Goal: Task Accomplishment & Management: Use online tool/utility

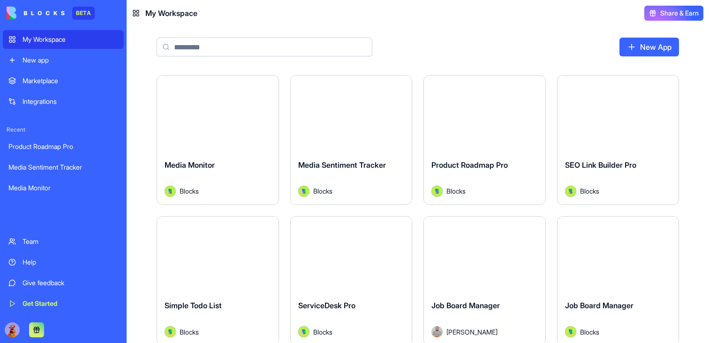
click at [280, 47] on input at bounding box center [265, 47] width 216 height 19
paste input "**********"
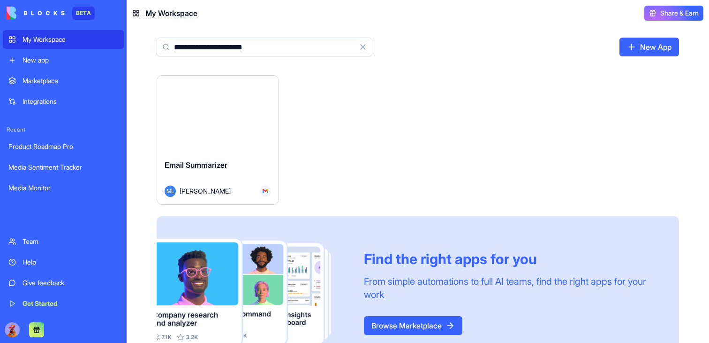
type input "**********"
click at [208, 119] on button "Launch" at bounding box center [218, 113] width 70 height 19
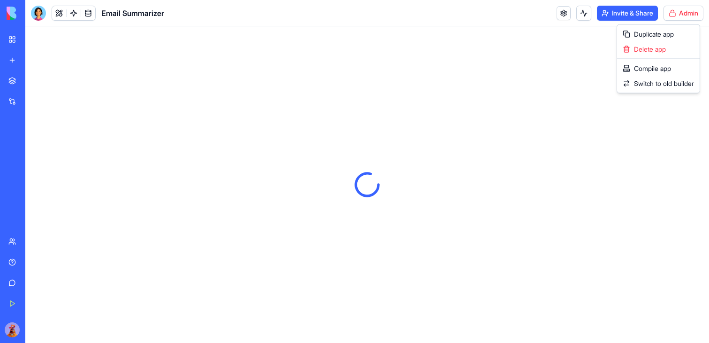
click at [698, 12] on html "BETA My Workspace New app Marketplace Integrations Recent Product Roadmap Pro M…" at bounding box center [354, 171] width 709 height 343
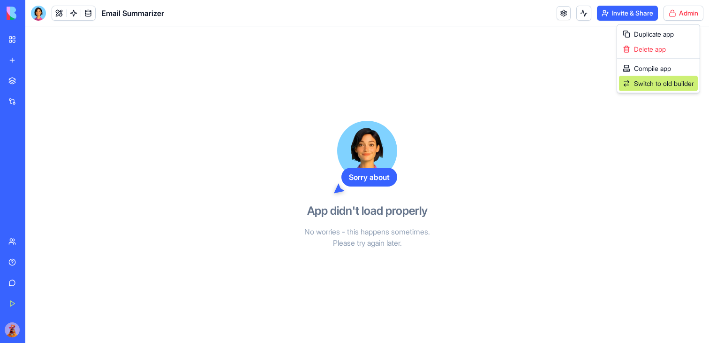
click at [639, 81] on span "Switch to old builder" at bounding box center [664, 83] width 60 height 9
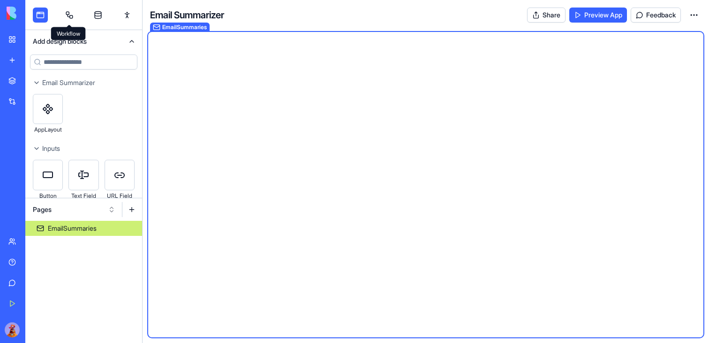
click at [62, 15] on link at bounding box center [69, 15] width 15 height 15
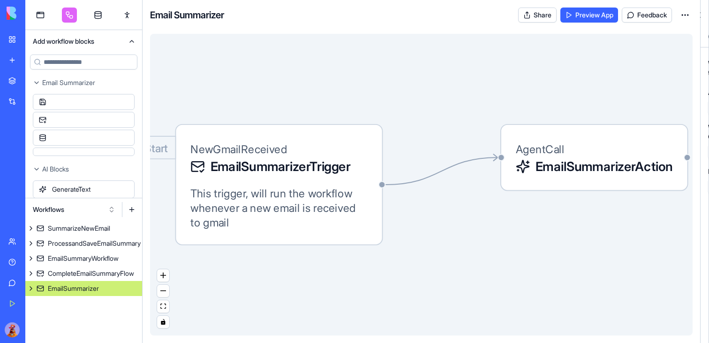
click at [94, 285] on div "EmailSummarizer" at bounding box center [73, 287] width 51 height 9
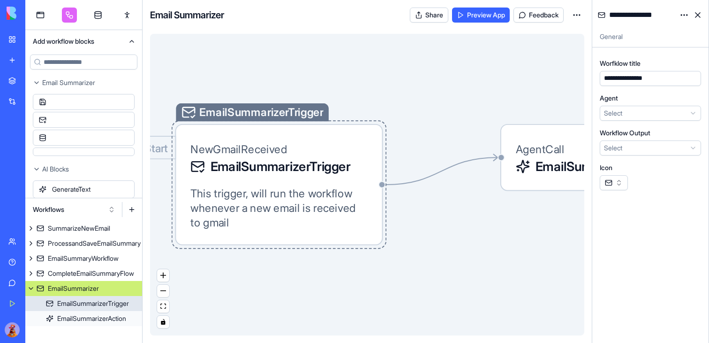
click at [270, 169] on span "EmailSummarizerTrigger" at bounding box center [281, 166] width 140 height 18
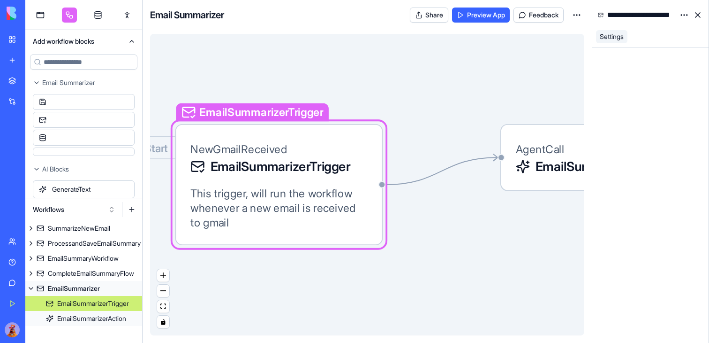
click at [317, 137] on div "Start EmailSummarizerTrigger NewGmailReceived EmailSummarizerTrigger This trigg…" at bounding box center [279, 184] width 208 height 121
click at [104, 221] on link "SummarizeNewEmail" at bounding box center [83, 228] width 117 height 15
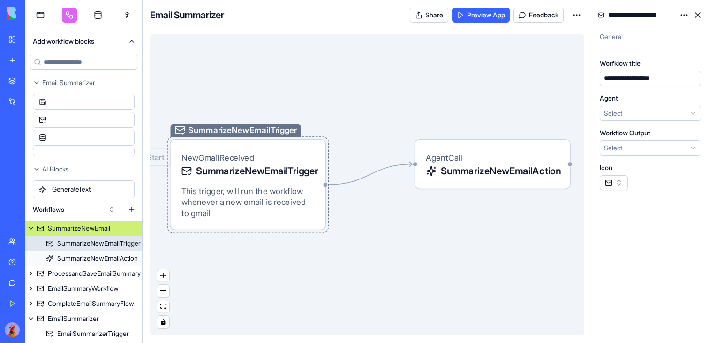
click at [221, 172] on span "SummarizeNewEmailTrigger" at bounding box center [255, 171] width 119 height 14
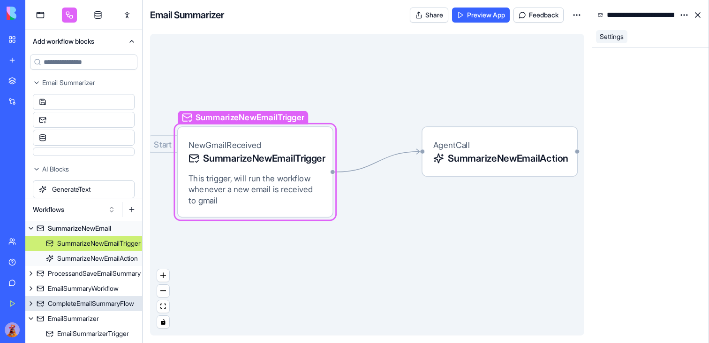
scroll to position [13, 0]
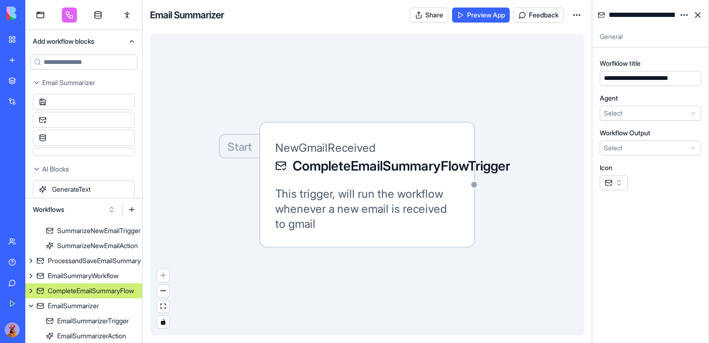
click at [85, 289] on div "CompleteEmailSummaryFlow" at bounding box center [91, 290] width 86 height 9
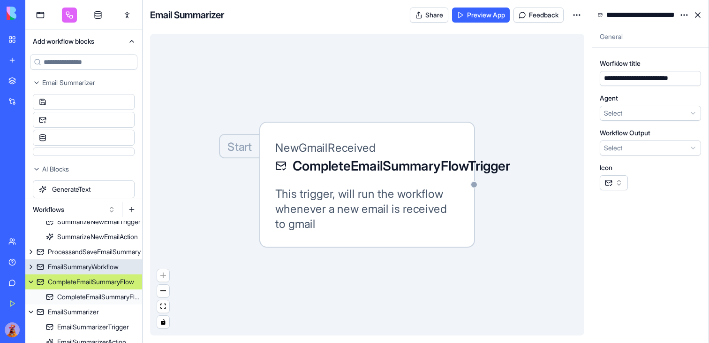
scroll to position [28, 0]
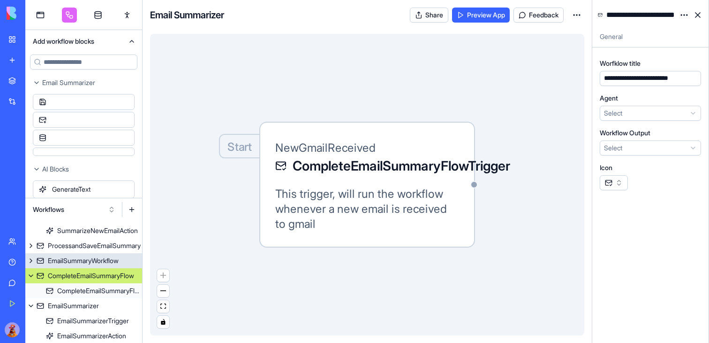
click at [102, 253] on link "EmailSummaryWorkflow" at bounding box center [83, 260] width 117 height 15
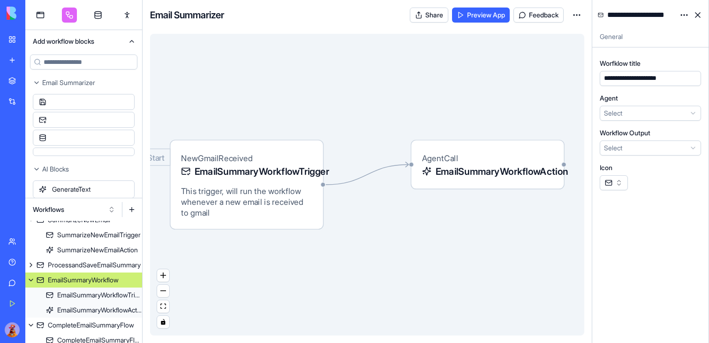
scroll to position [7, 0]
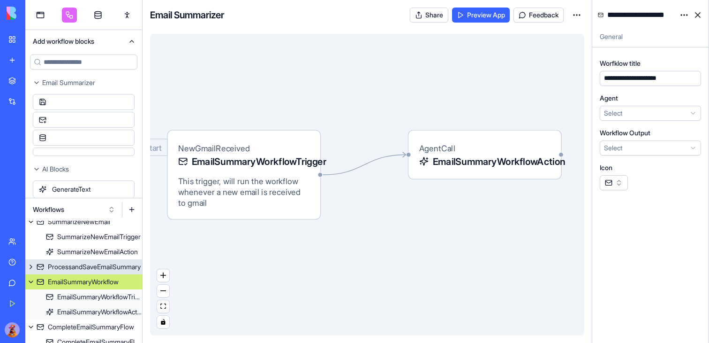
click at [102, 263] on div "ProcessandSaveEmailSummary" at bounding box center [94, 266] width 93 height 9
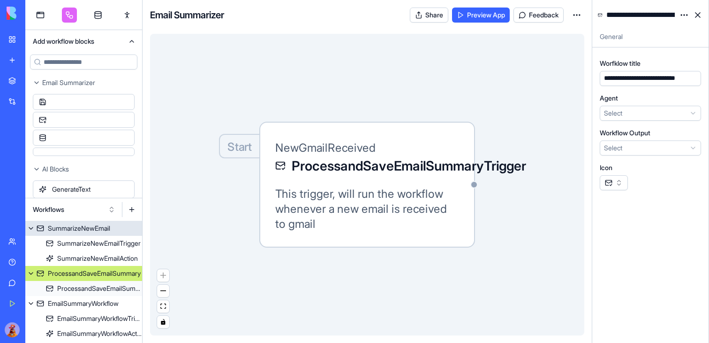
click at [95, 233] on link "SummarizeNewEmail" at bounding box center [83, 228] width 117 height 15
click at [86, 275] on div "ProcessandSaveEmailSummary" at bounding box center [94, 272] width 93 height 9
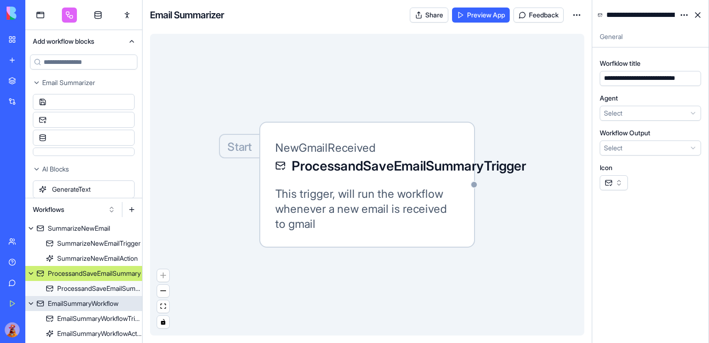
click at [68, 299] on div "EmailSummaryWorkflow" at bounding box center [83, 302] width 71 height 9
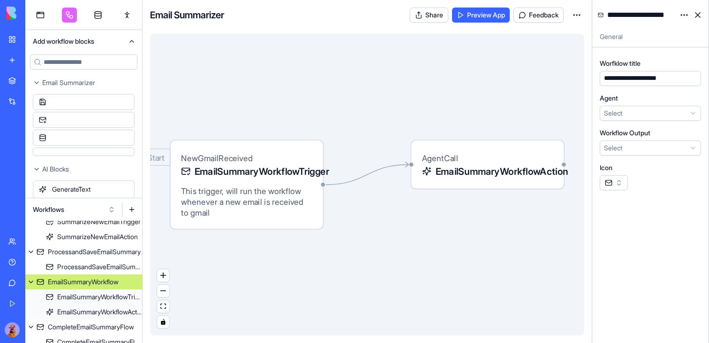
scroll to position [73, 0]
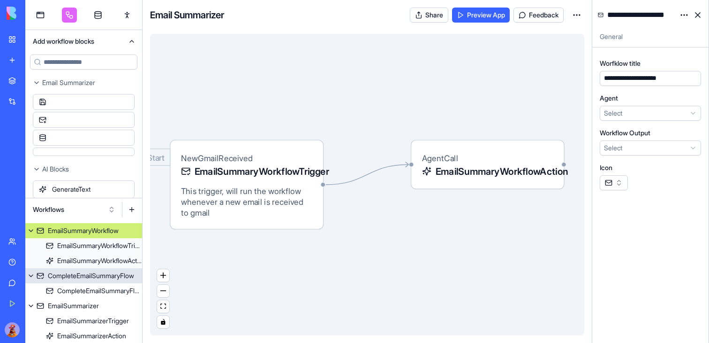
click at [102, 276] on div "CompleteEmailSummaryFlow" at bounding box center [91, 275] width 86 height 9
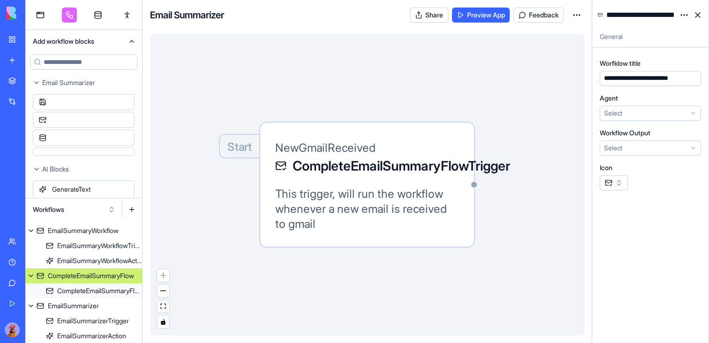
scroll to position [67, 0]
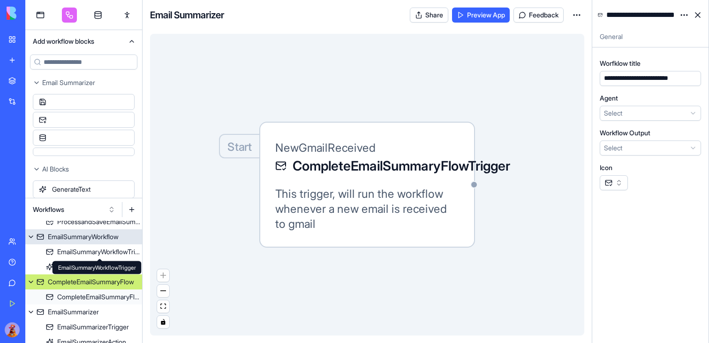
click at [97, 239] on div "EmailSummaryWorkflow" at bounding box center [83, 236] width 71 height 9
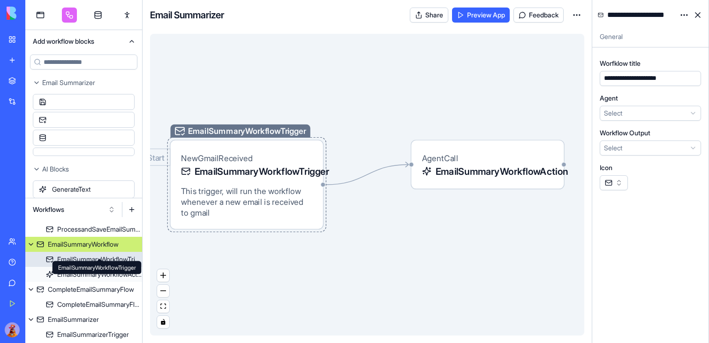
scroll to position [73, 0]
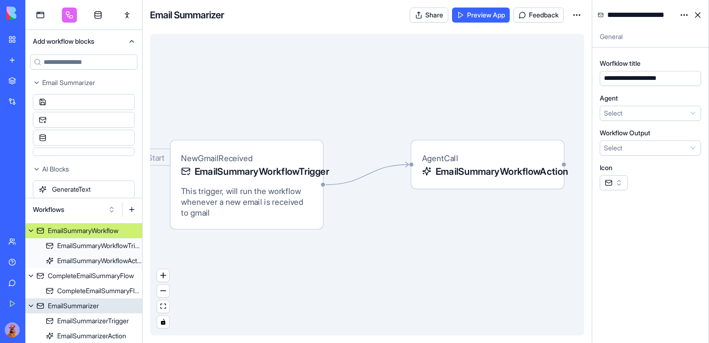
click at [84, 310] on link "EmailSummarizer" at bounding box center [83, 305] width 117 height 15
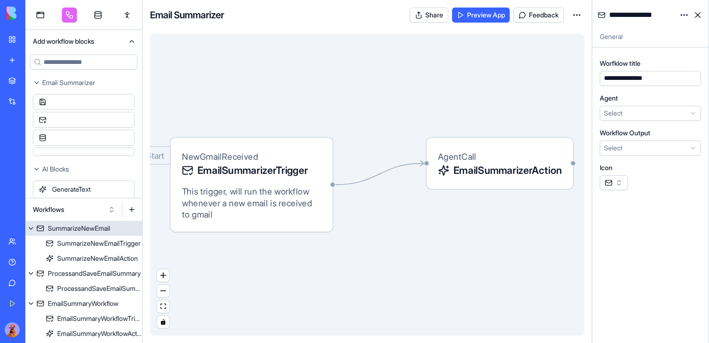
click at [96, 225] on div "SummarizeNewEmail" at bounding box center [79, 227] width 62 height 9
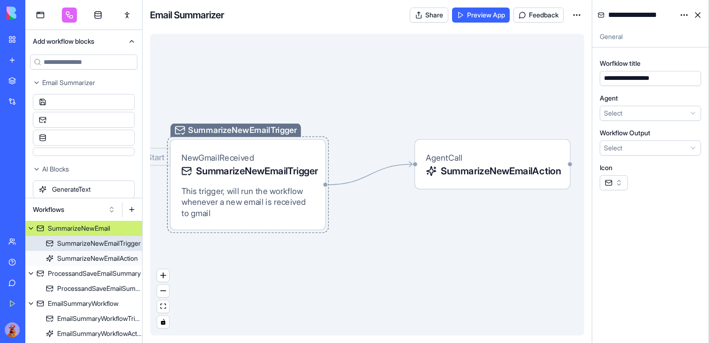
click at [98, 237] on link "SummarizeNewEmailTrigger" at bounding box center [83, 243] width 117 height 15
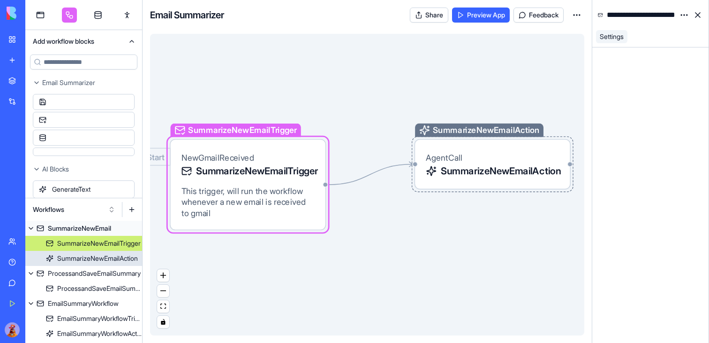
click at [100, 261] on div "SummarizeNewEmailAction" at bounding box center [97, 257] width 81 height 9
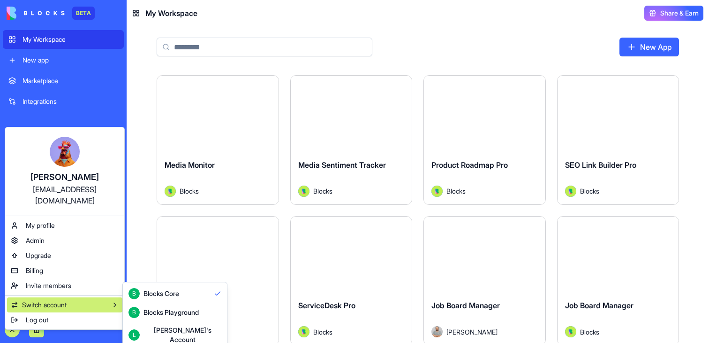
click at [168, 335] on div "Lior's Account" at bounding box center [183, 334] width 78 height 19
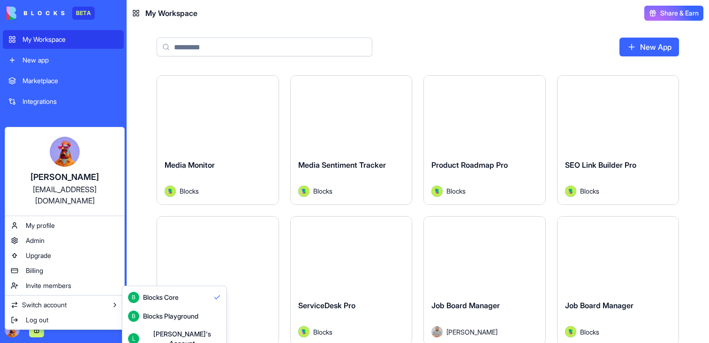
scroll to position [25, 0]
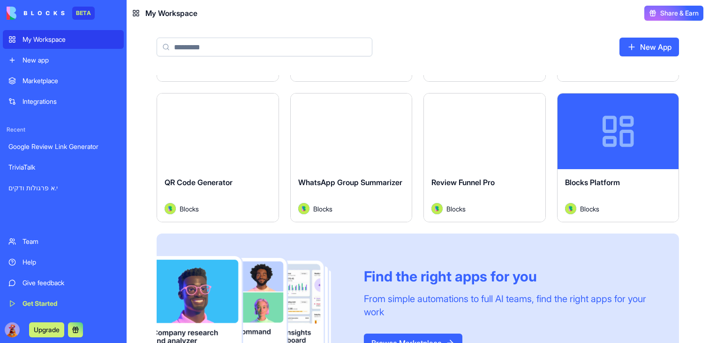
scroll to position [122, 0]
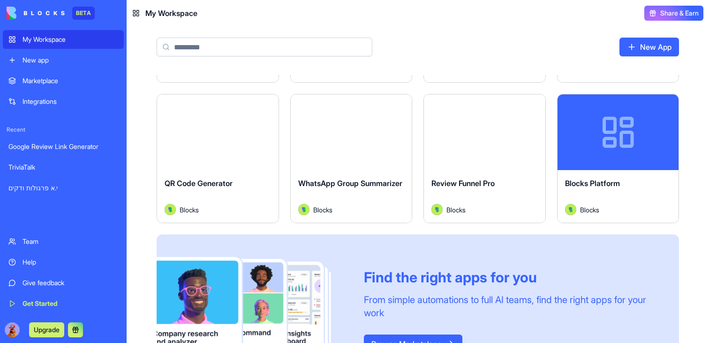
click at [484, 127] on button "Launch" at bounding box center [484, 131] width 70 height 19
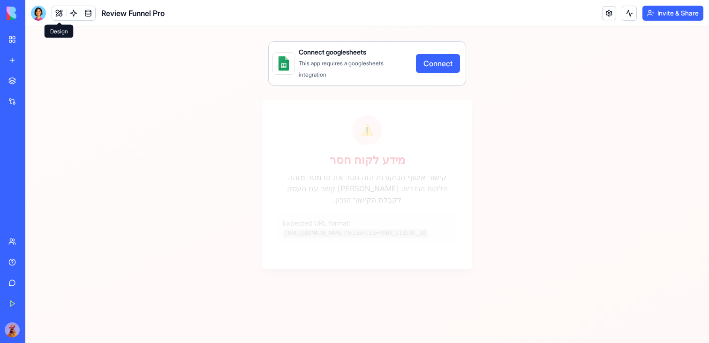
click at [53, 9] on button at bounding box center [59, 13] width 14 height 14
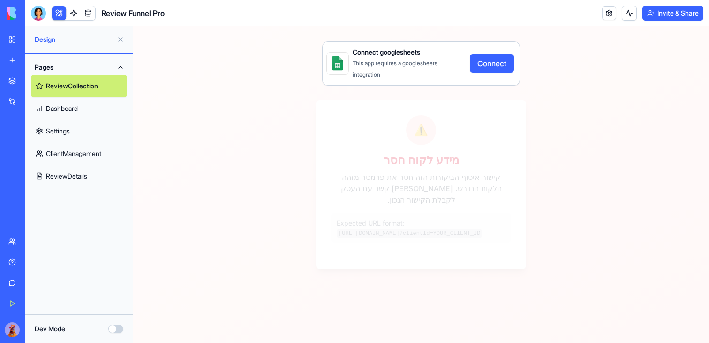
click at [43, 150] on link "ClientManagement" at bounding box center [79, 153] width 96 height 23
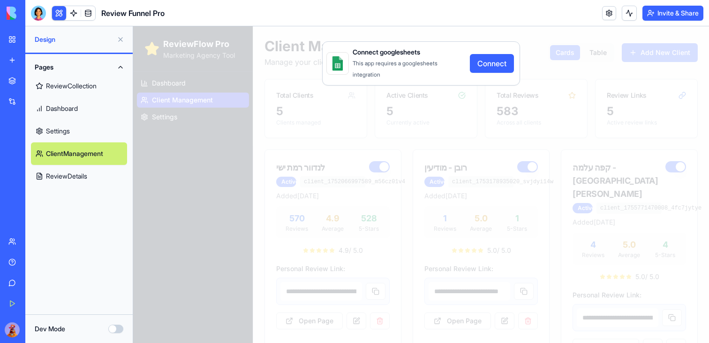
click at [323, 288] on div "Connect googlesheets This app requires a googlesheets integration Connect" at bounding box center [421, 184] width 576 height 316
click at [372, 289] on div "Connect googlesheets This app requires a googlesheets integration Connect" at bounding box center [421, 184] width 576 height 316
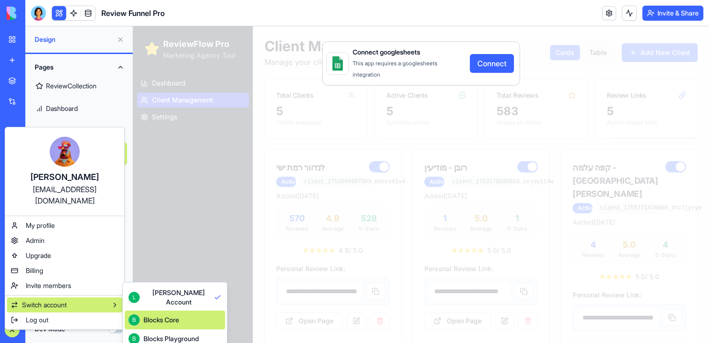
click at [163, 315] on div "Blocks Core" at bounding box center [162, 319] width 36 height 9
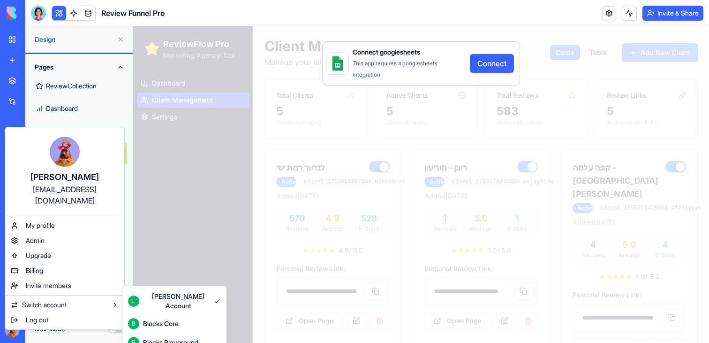
scroll to position [25, 0]
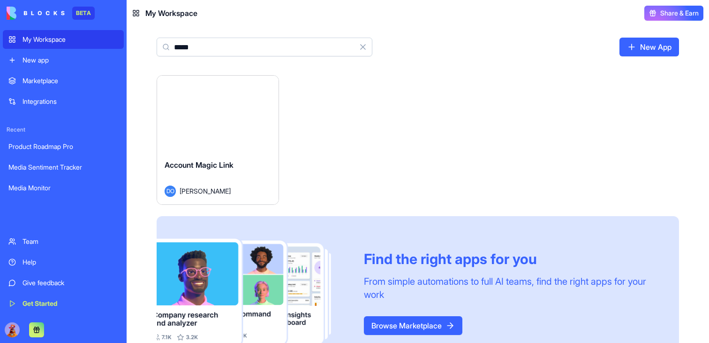
type input "*****"
click at [210, 127] on div "Launch" at bounding box center [218, 114] width 122 height 76
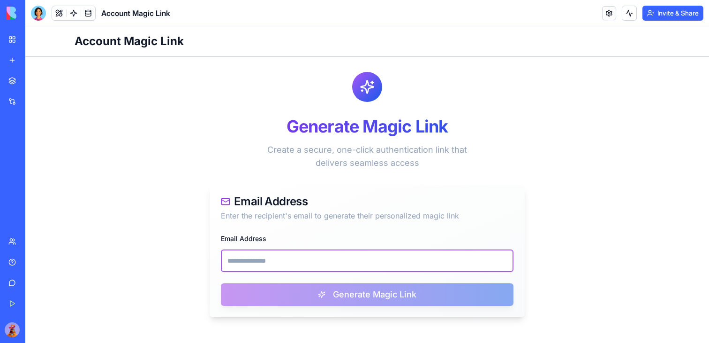
click at [314, 253] on input "Email Address" at bounding box center [367, 260] width 293 height 23
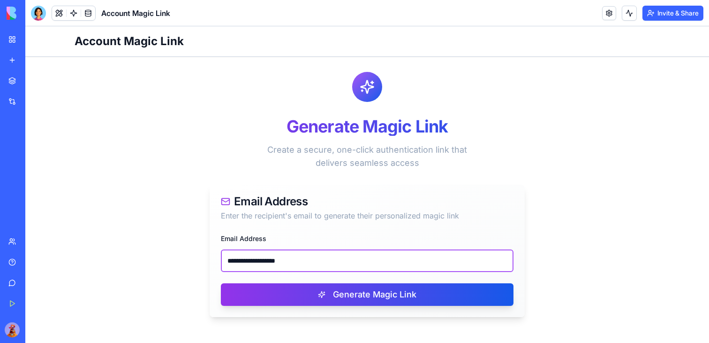
type input "**********"
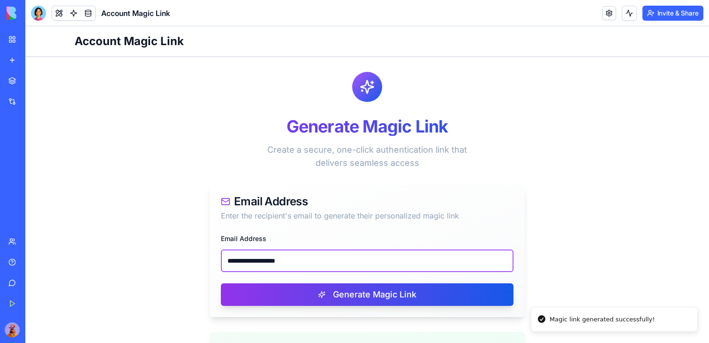
scroll to position [171, 0]
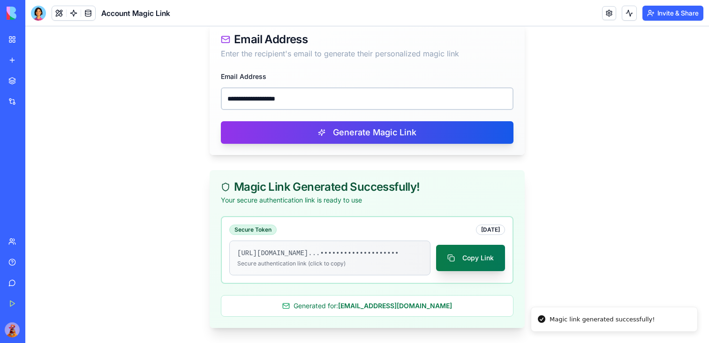
click at [470, 250] on button "Copy Link" at bounding box center [470, 257] width 69 height 26
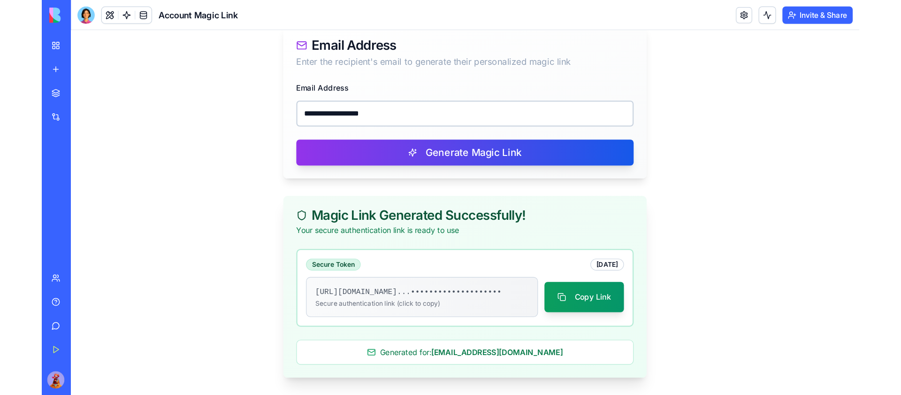
scroll to position [119, 0]
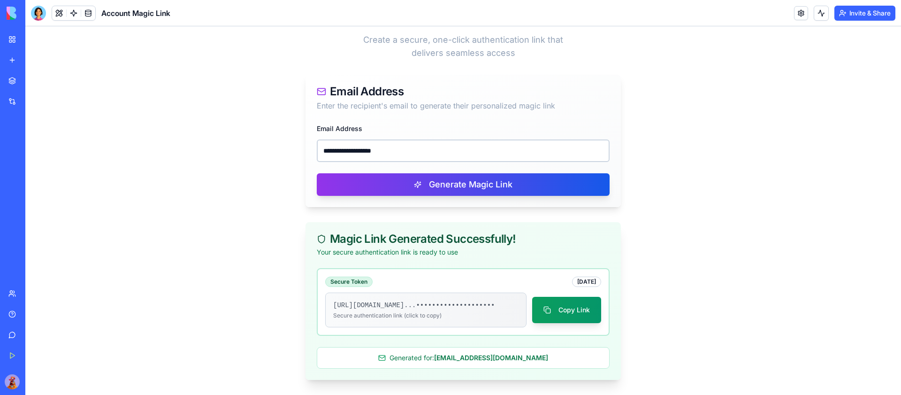
click at [418, 153] on div "**********" at bounding box center [462, 164] width 315 height 84
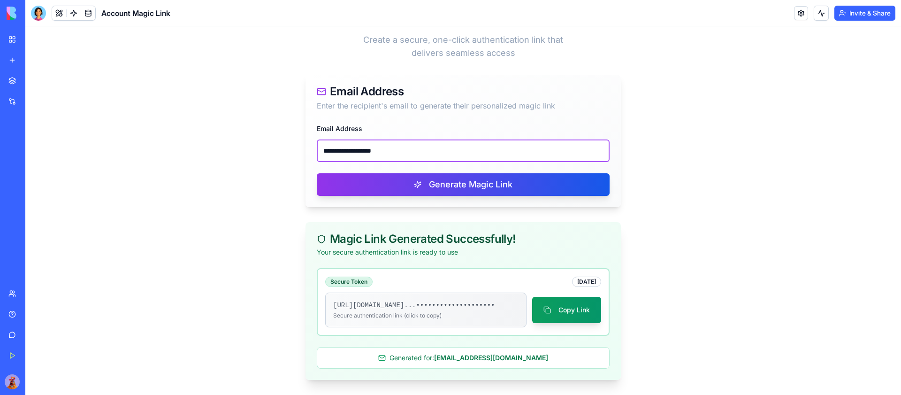
click at [419, 145] on input "**********" at bounding box center [463, 150] width 293 height 23
paste input "email"
type input "**********"
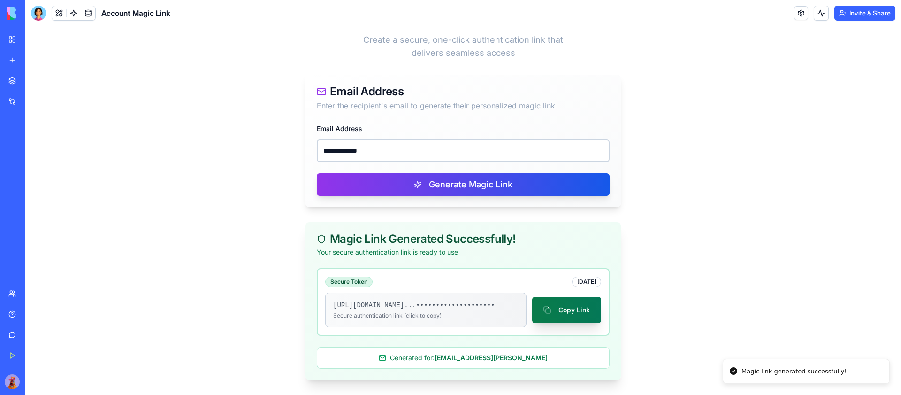
click at [582, 312] on button "Copy Link" at bounding box center [566, 310] width 69 height 26
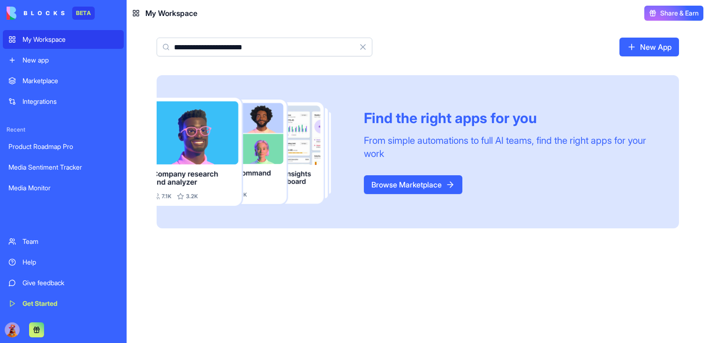
type input "**********"
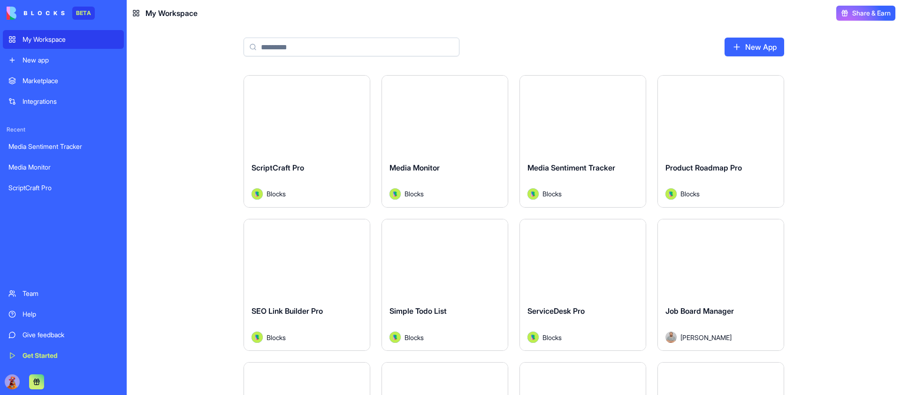
click at [322, 38] on input at bounding box center [352, 47] width 216 height 19
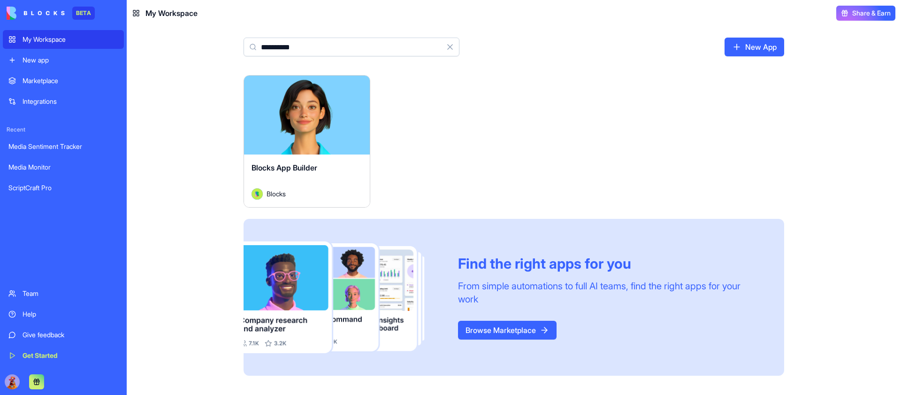
type input "**********"
click at [288, 117] on button "Launch" at bounding box center [307, 115] width 70 height 19
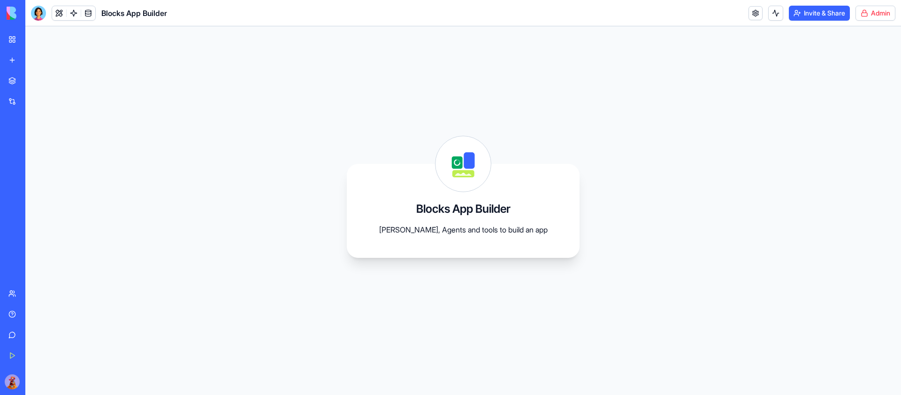
click at [878, 17] on html "BETA My Workspace New app Marketplace Integrations Recent Media Sentiment Track…" at bounding box center [450, 197] width 901 height 395
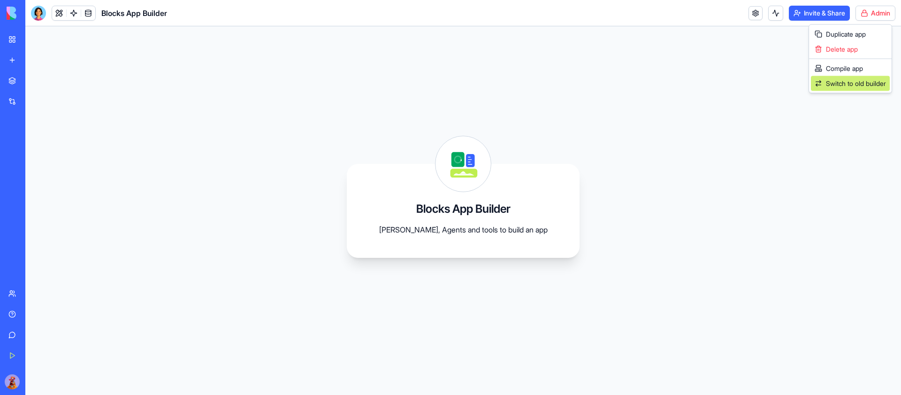
click at [849, 86] on span "Switch to old builder" at bounding box center [856, 83] width 60 height 9
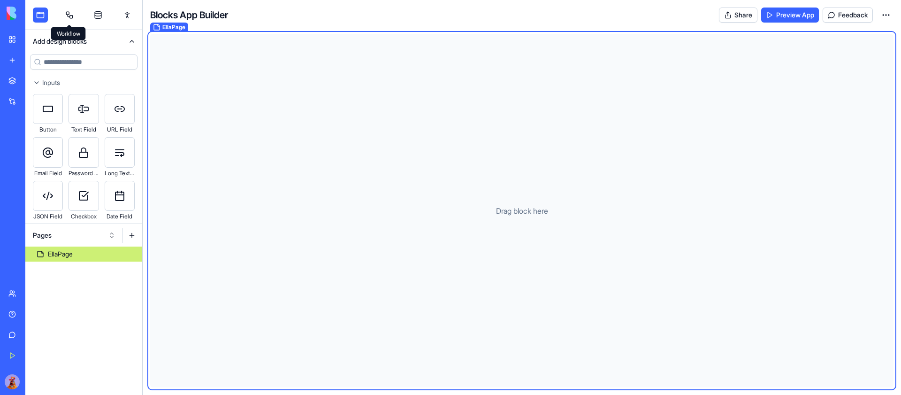
click at [66, 9] on link at bounding box center [69, 15] width 15 height 15
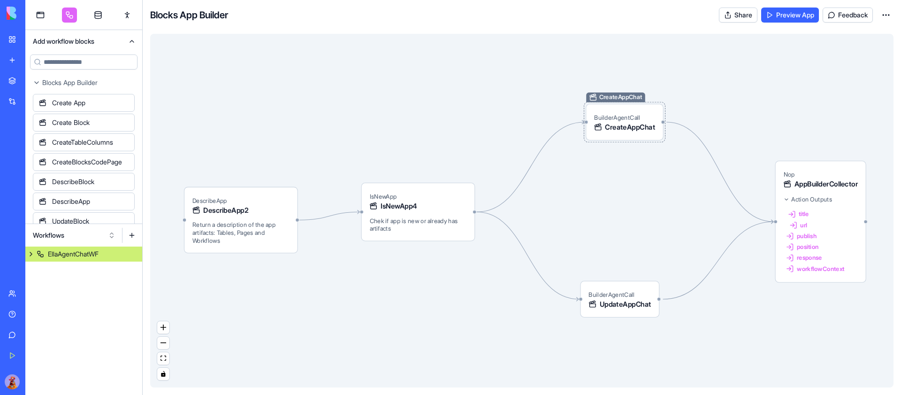
click at [639, 118] on span "BuilderAgentCall" at bounding box center [617, 118] width 46 height 8
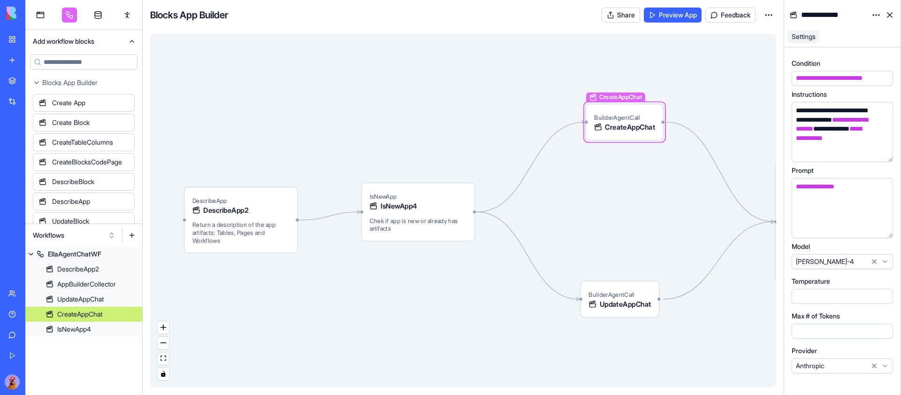
click at [882, 366] on html "BETA My Workspace New app Marketplace Integrations Recent Media Sentiment Track…" at bounding box center [450, 197] width 901 height 395
click at [843, 383] on html "BETA My Workspace New app Marketplace Integrations Recent Media Sentiment Track…" at bounding box center [450, 197] width 901 height 395
click at [886, 366] on html "BETA My Workspace New app Marketplace Integrations Recent Media Sentiment Track…" at bounding box center [450, 197] width 901 height 395
click at [885, 370] on html "BETA My Workspace New app Marketplace Integrations Recent Media Sentiment Track…" at bounding box center [450, 197] width 901 height 395
click at [624, 302] on span "UpdateAppChat" at bounding box center [626, 304] width 52 height 10
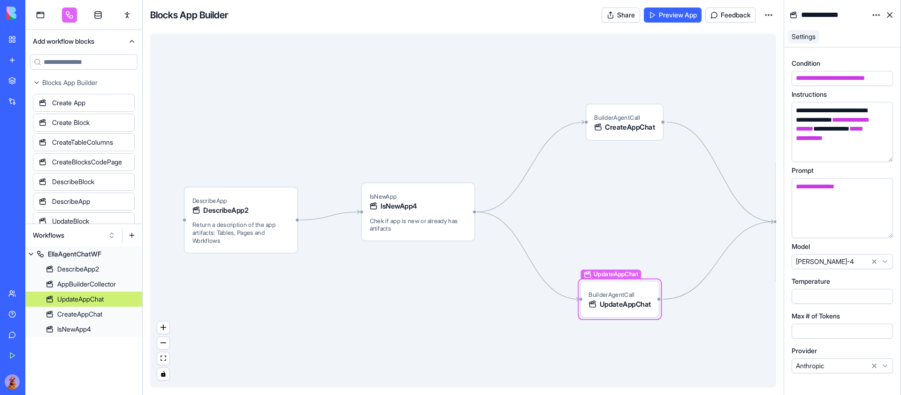
click at [890, 362] on html "BETA My Workspace New app Marketplace Integrations Recent Media Sentiment Track…" at bounding box center [450, 197] width 901 height 395
